Goal: Information Seeking & Learning: Learn about a topic

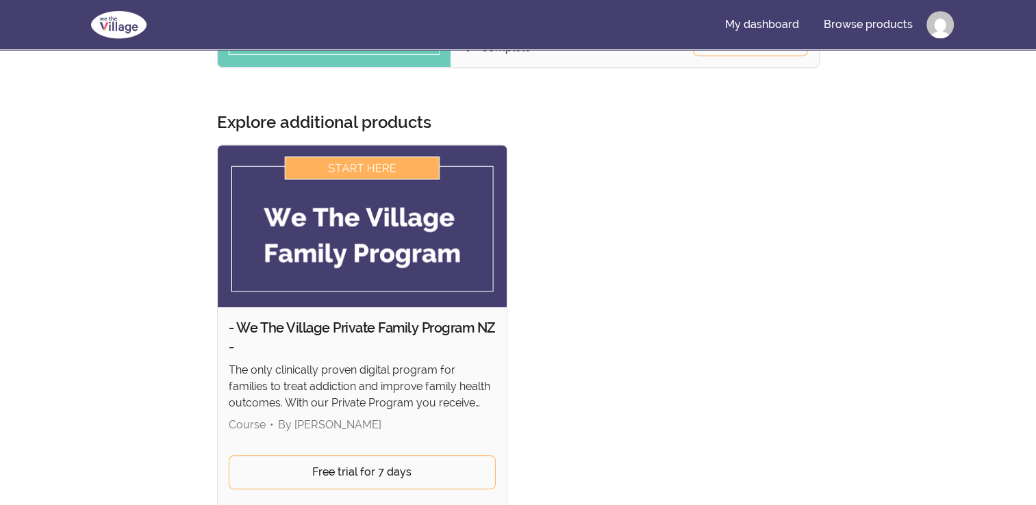
scroll to position [743, 0]
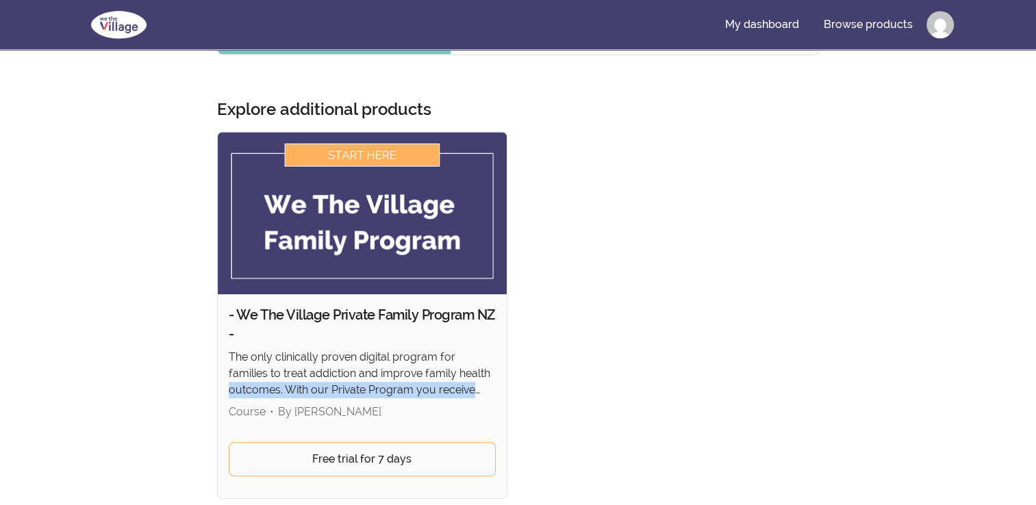
drag, startPoint x: 1020, startPoint y: 379, endPoint x: 1020, endPoint y: 396, distance: 16.4
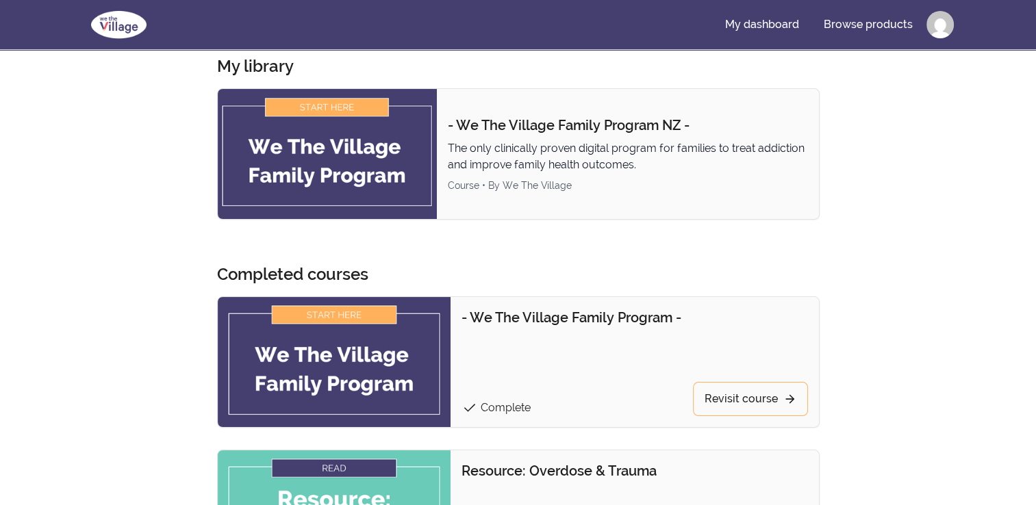
scroll to position [0, 0]
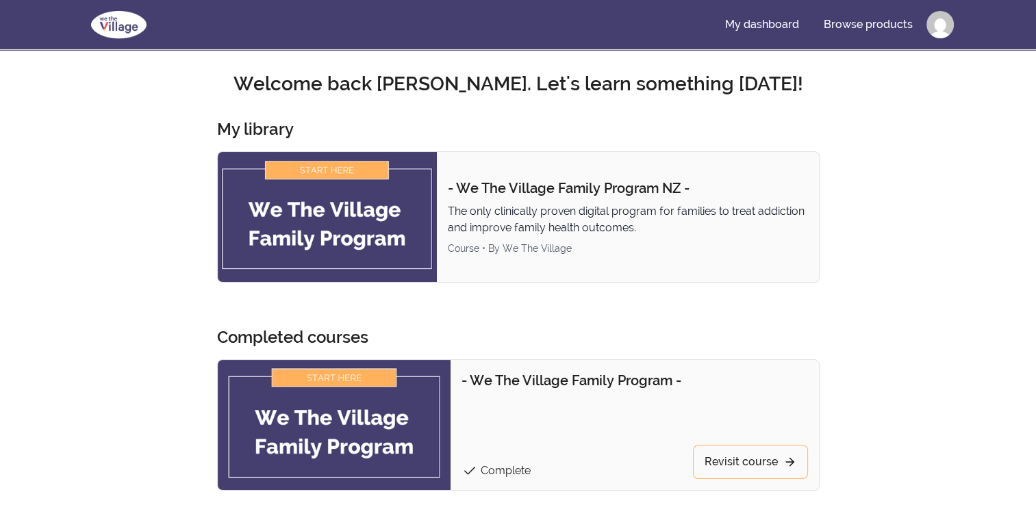
click at [402, 415] on img at bounding box center [335, 425] width 234 height 130
click at [756, 471] on link "Revisit course" at bounding box center [750, 462] width 115 height 34
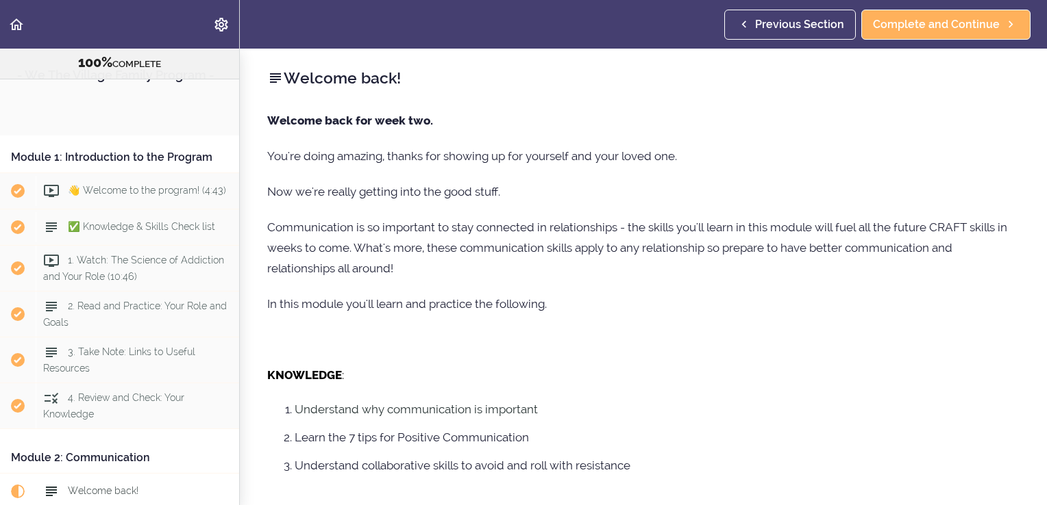
scroll to position [418, 0]
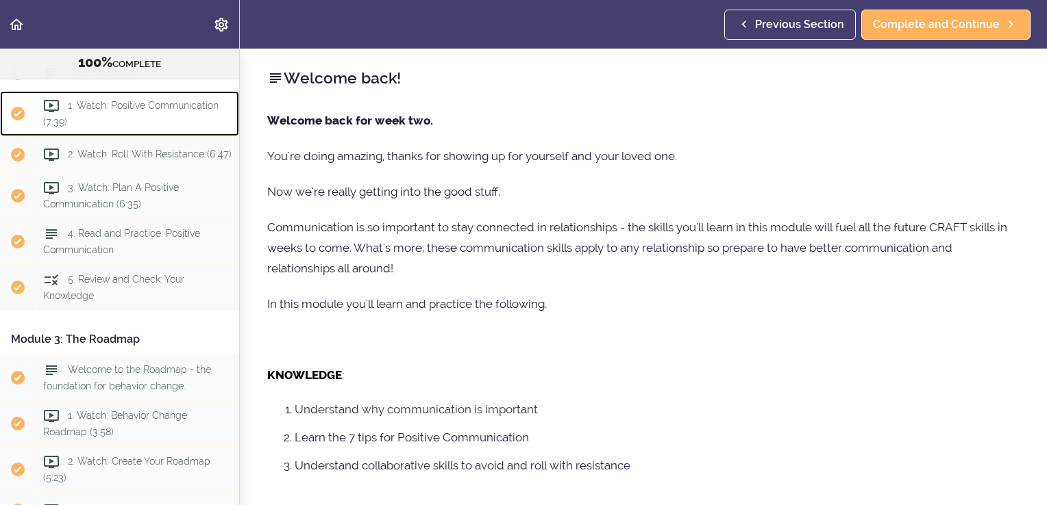
click at [132, 127] on span "1. Watch: Positive Communication (7:39)" at bounding box center [130, 113] width 175 height 27
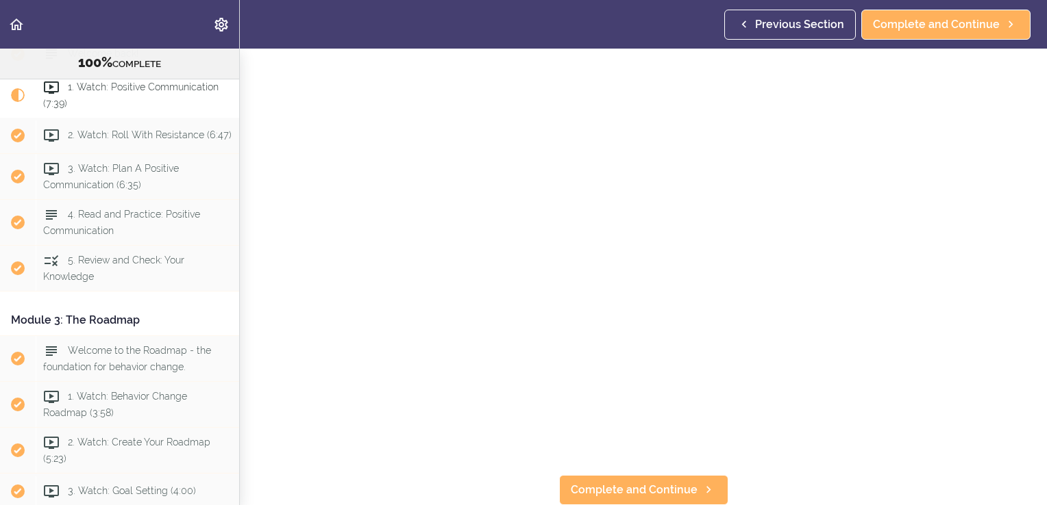
scroll to position [160, 0]
